Goal: Task Accomplishment & Management: Use online tool/utility

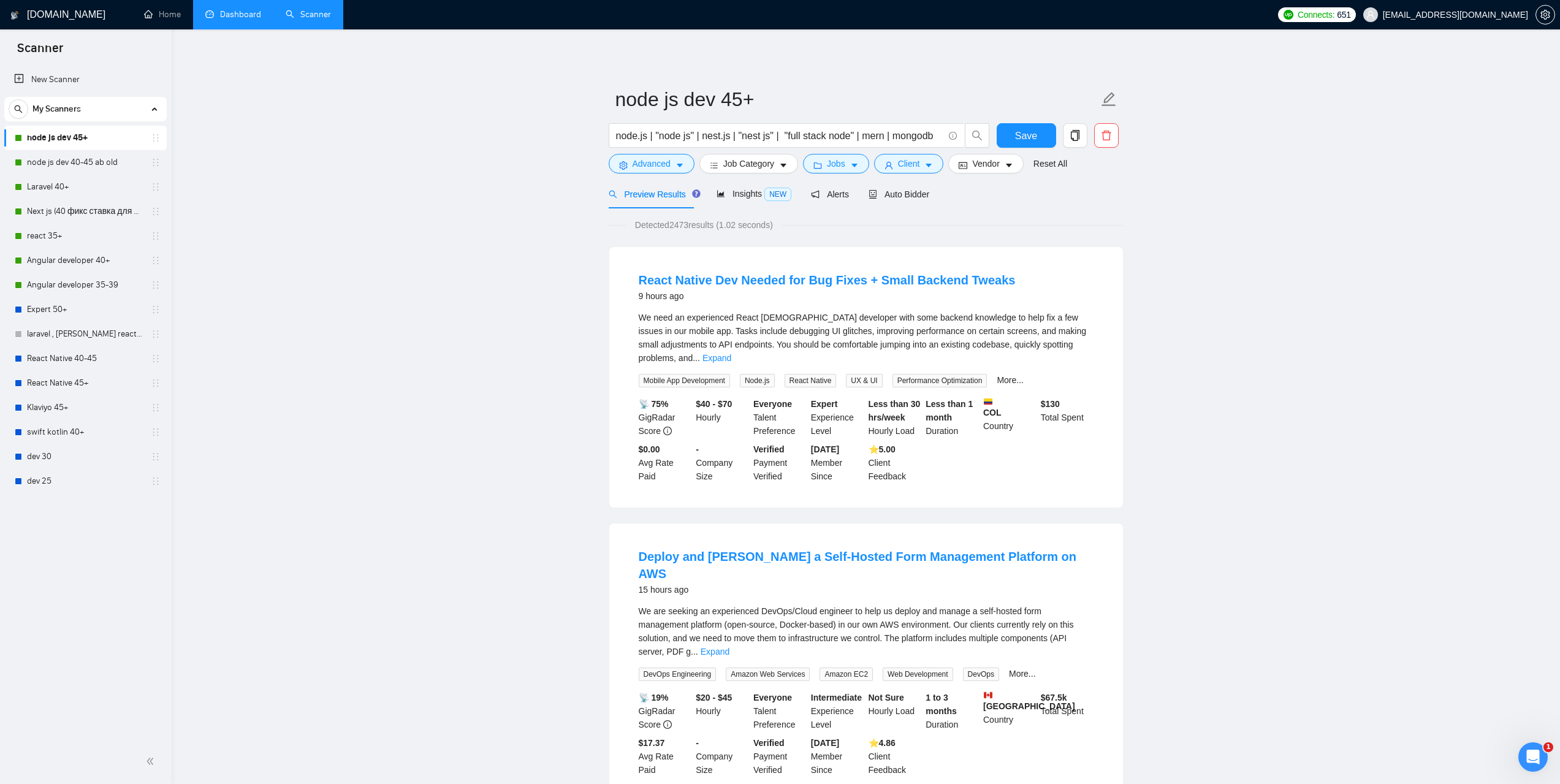
click at [236, 9] on link "Dashboard" at bounding box center [233, 14] width 56 height 10
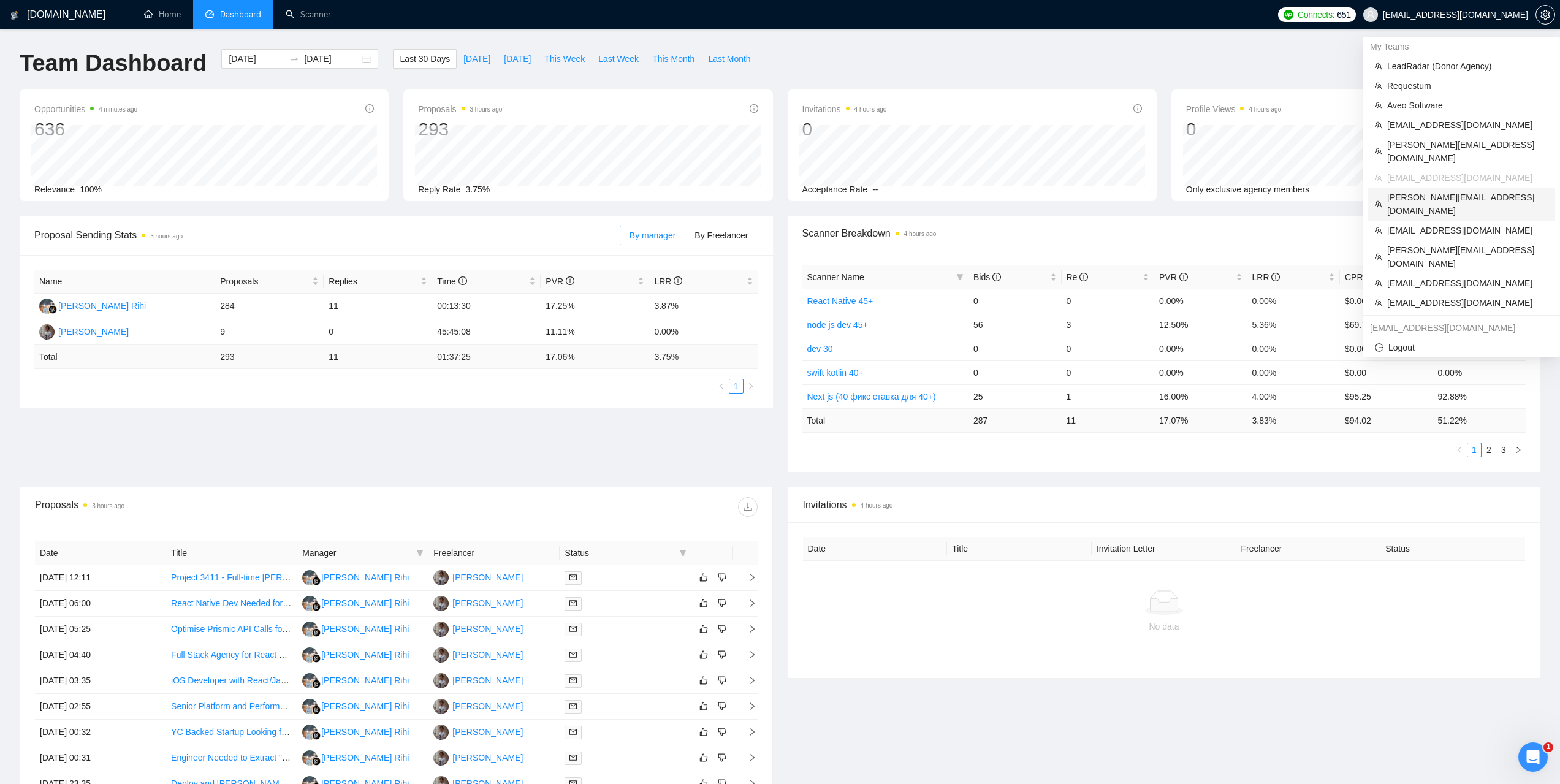
click at [1409, 191] on li "[PERSON_NAME][EMAIL_ADDRESS][DOMAIN_NAME]" at bounding box center [1461, 204] width 187 height 33
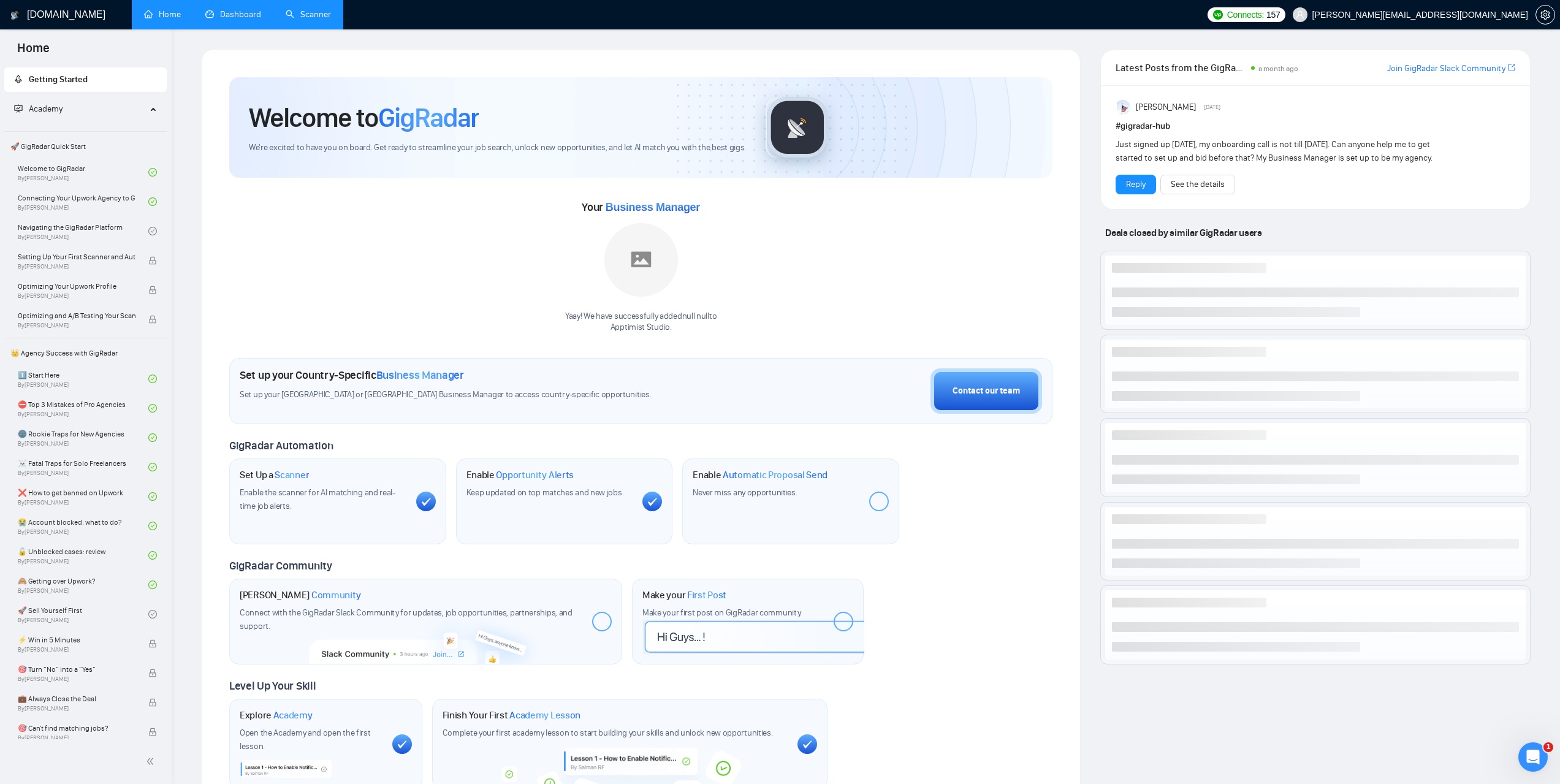
click at [316, 19] on link "Scanner" at bounding box center [308, 14] width 45 height 10
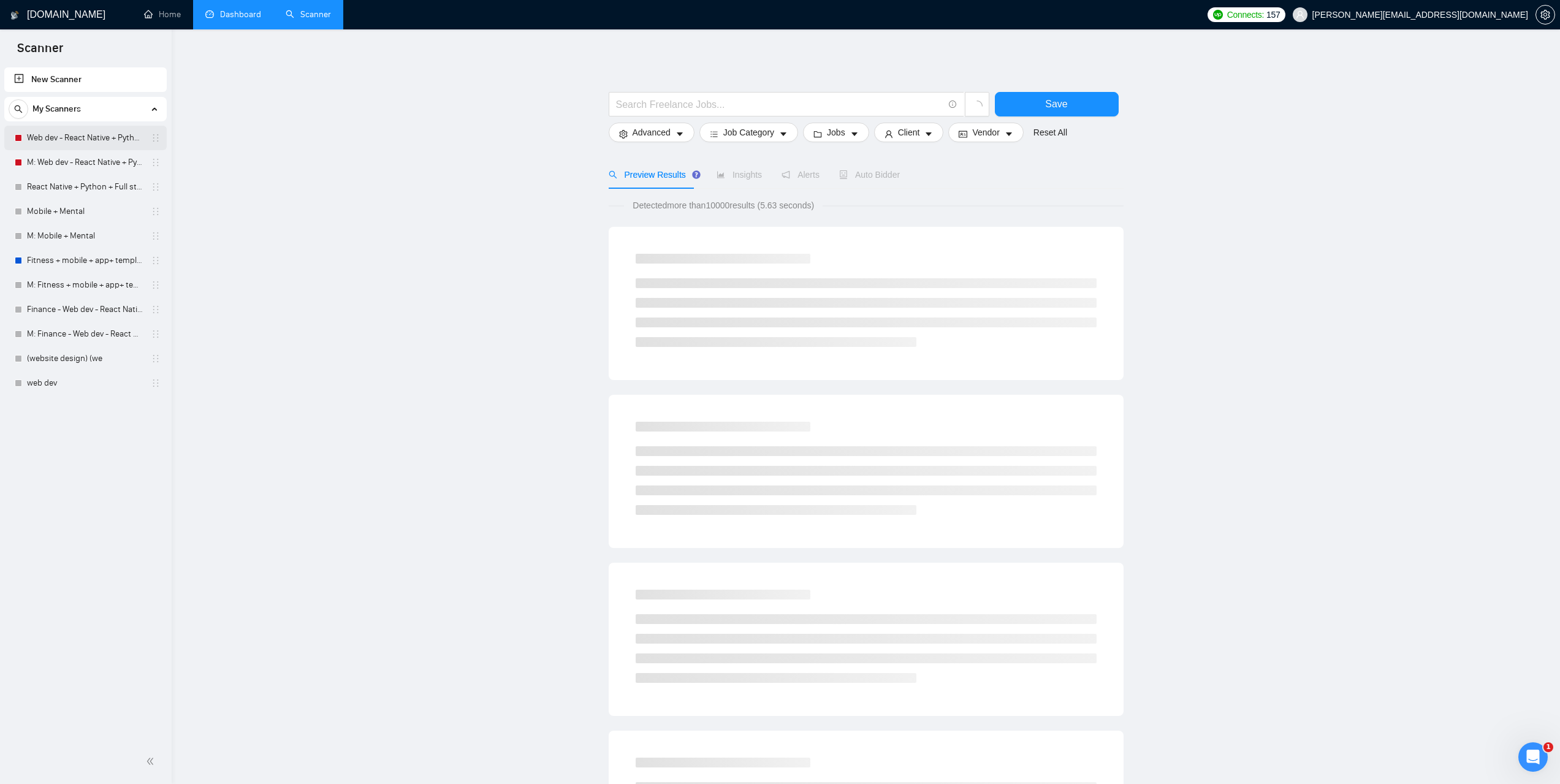
click at [101, 140] on link "Web dev - React Native + Python" at bounding box center [85, 138] width 116 height 25
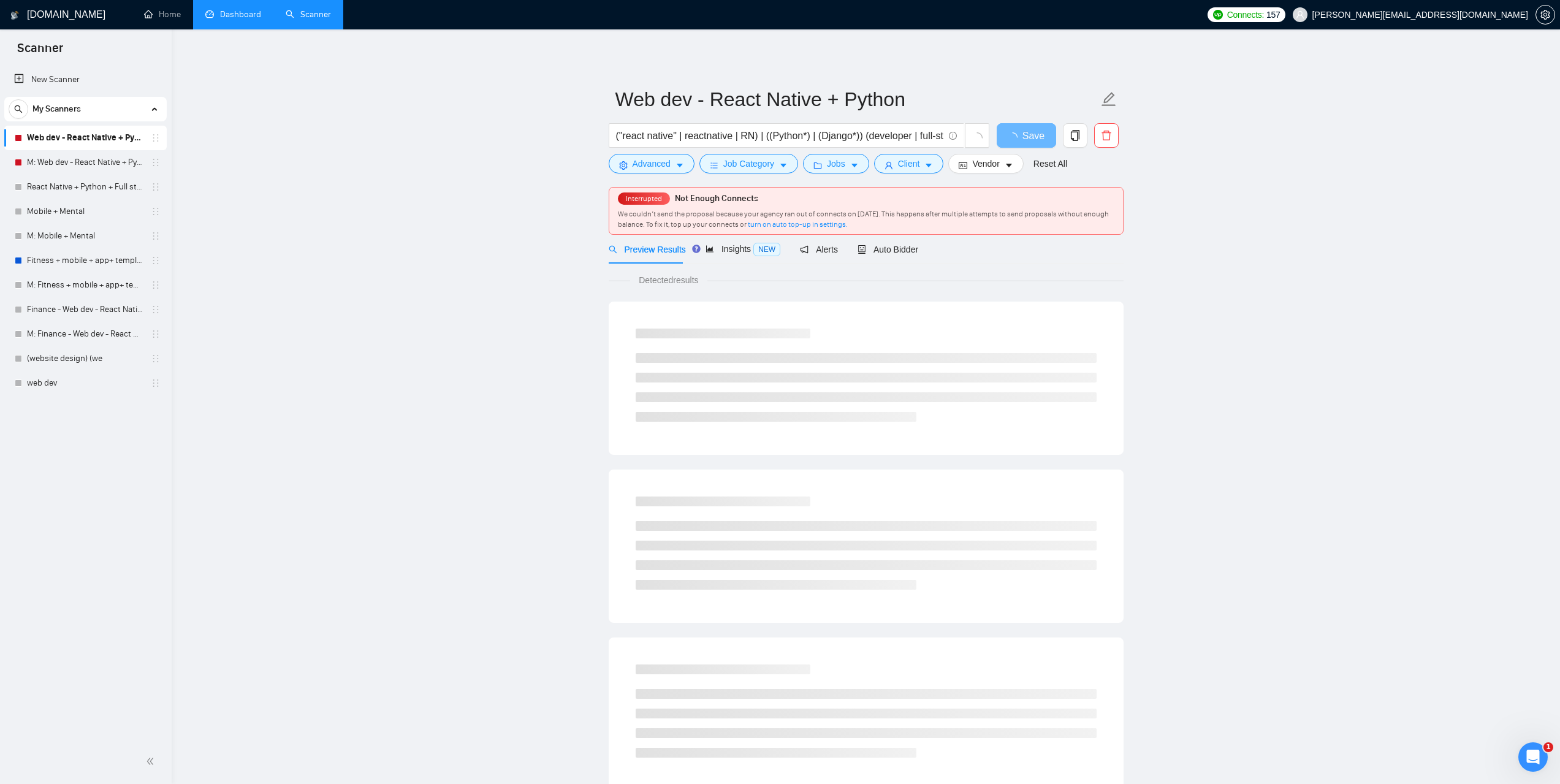
click at [1326, 352] on main "Web dev - React Native + Python ("react native" | reactnative | RN) | ((Python*…" at bounding box center [865, 587] width 1349 height 1077
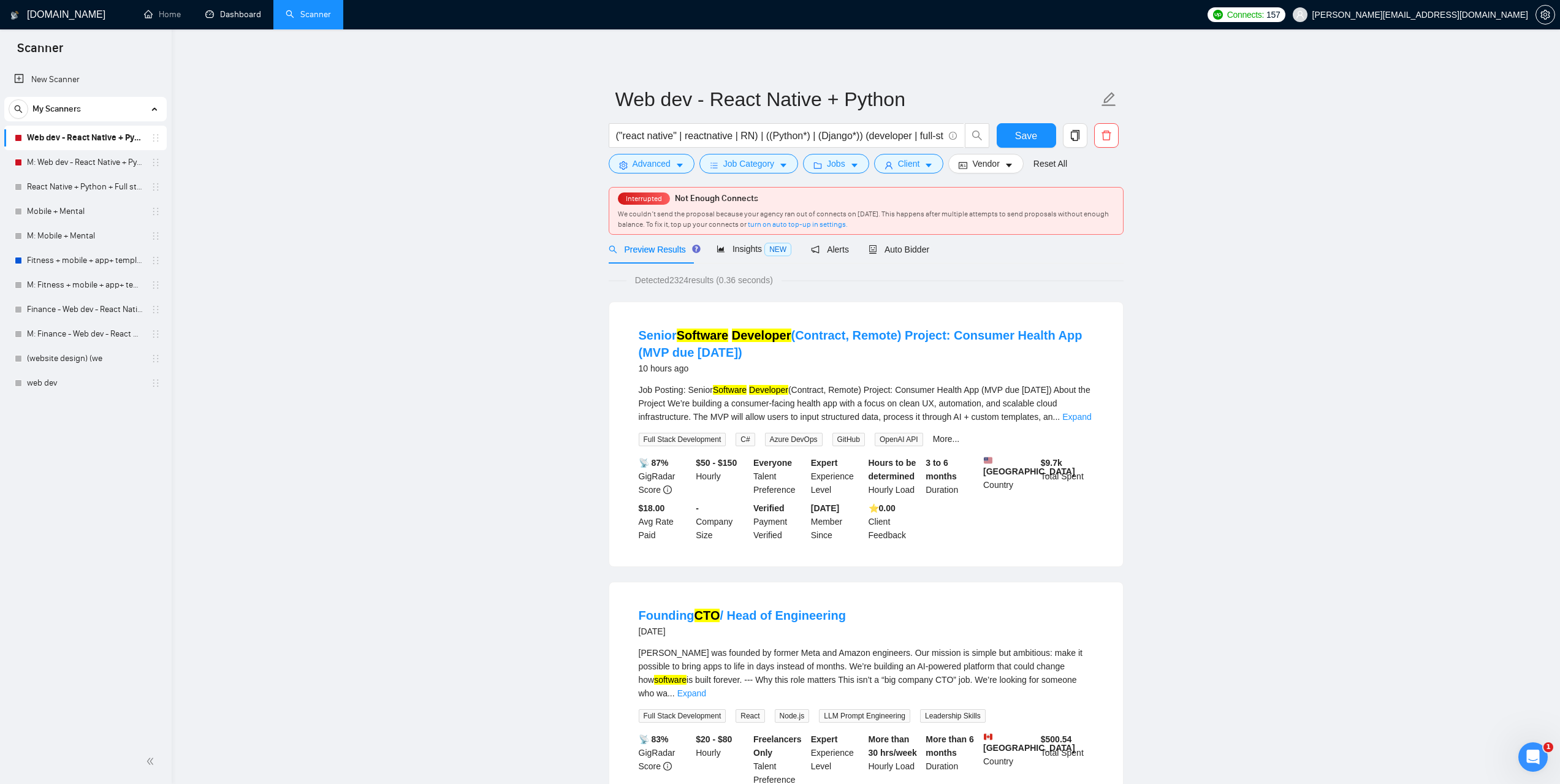
drag, startPoint x: 264, startPoint y: 11, endPoint x: 419, endPoint y: 15, distance: 155.1
click at [261, 10] on link "Dashboard" at bounding box center [233, 14] width 56 height 10
